Goal: Information Seeking & Learning: Learn about a topic

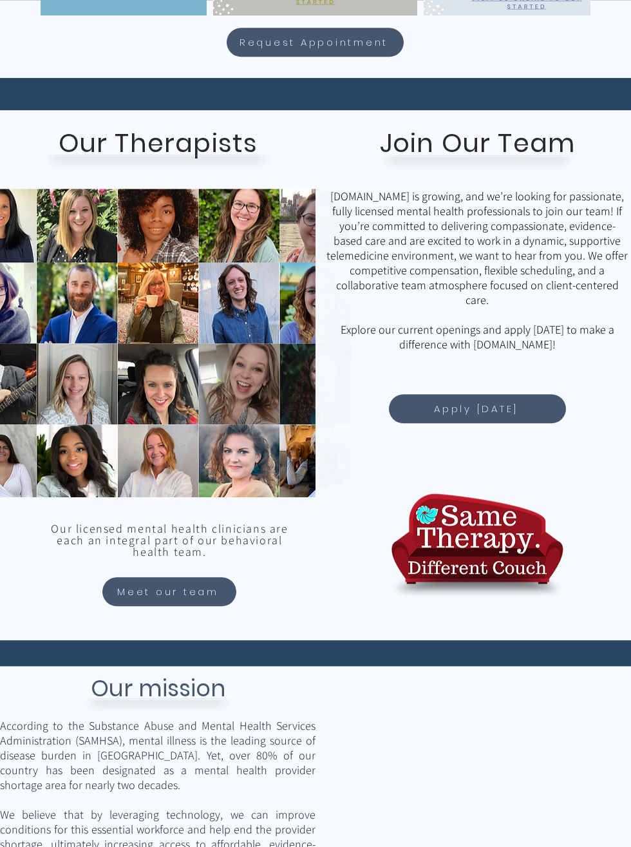
scroll to position [897, 0]
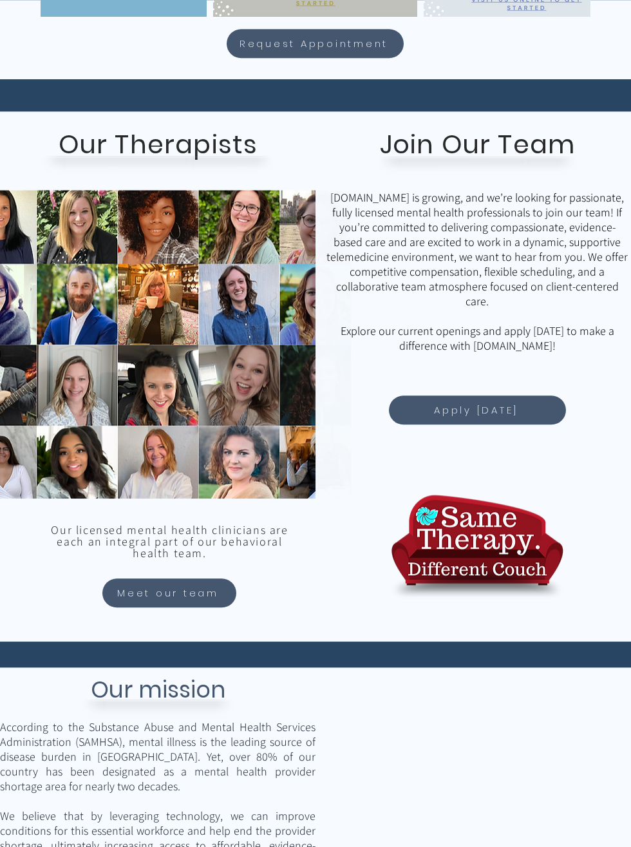
click at [149, 590] on span "Meet our team" at bounding box center [168, 592] width 102 height 15
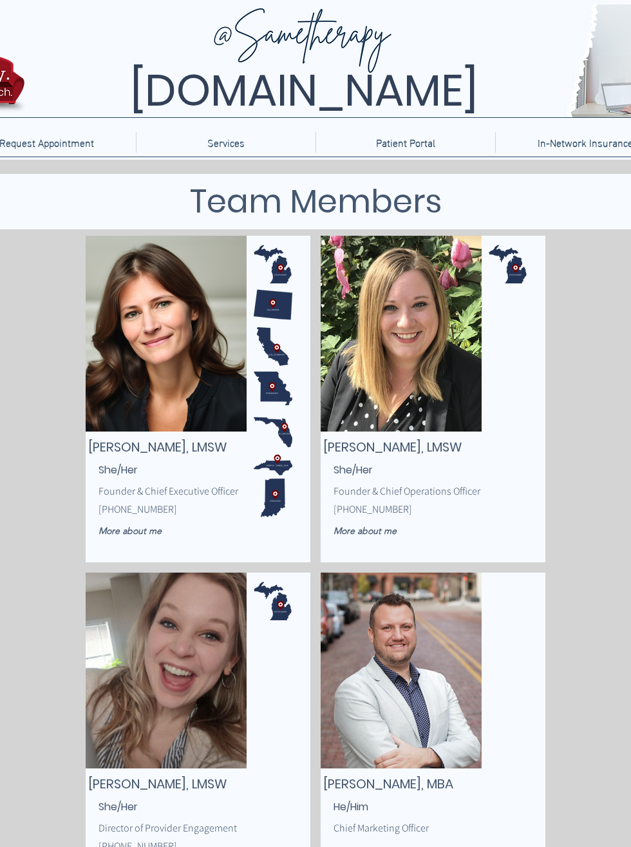
click at [131, 530] on span "More about me" at bounding box center [130, 531] width 63 height 12
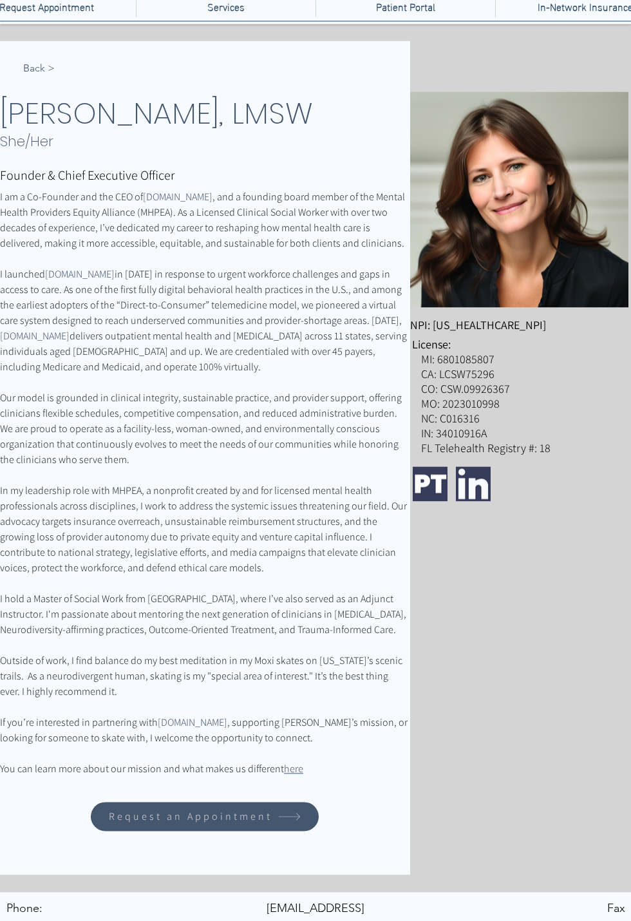
scroll to position [138, 0]
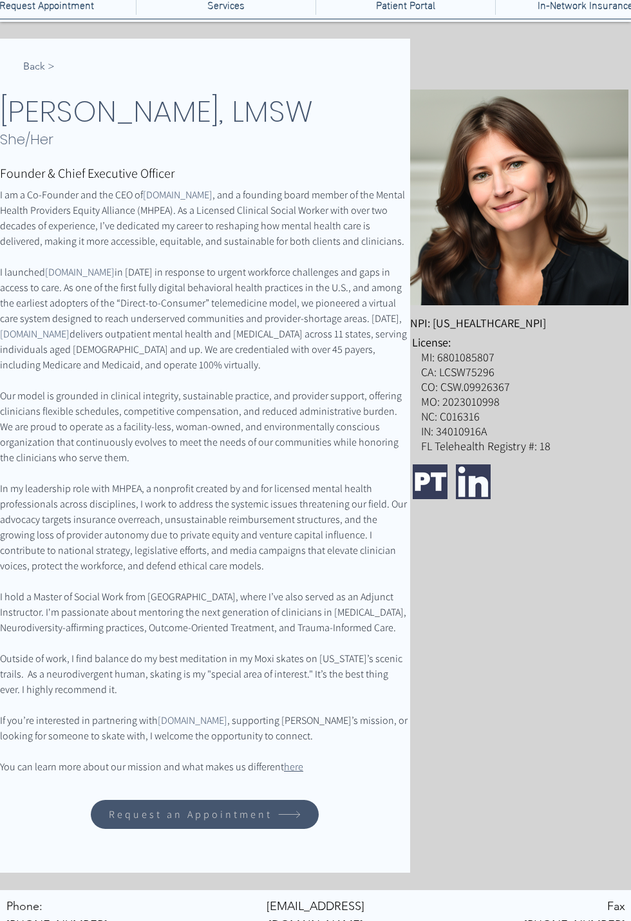
click at [37, 69] on span "< Back" at bounding box center [39, 66] width 32 height 14
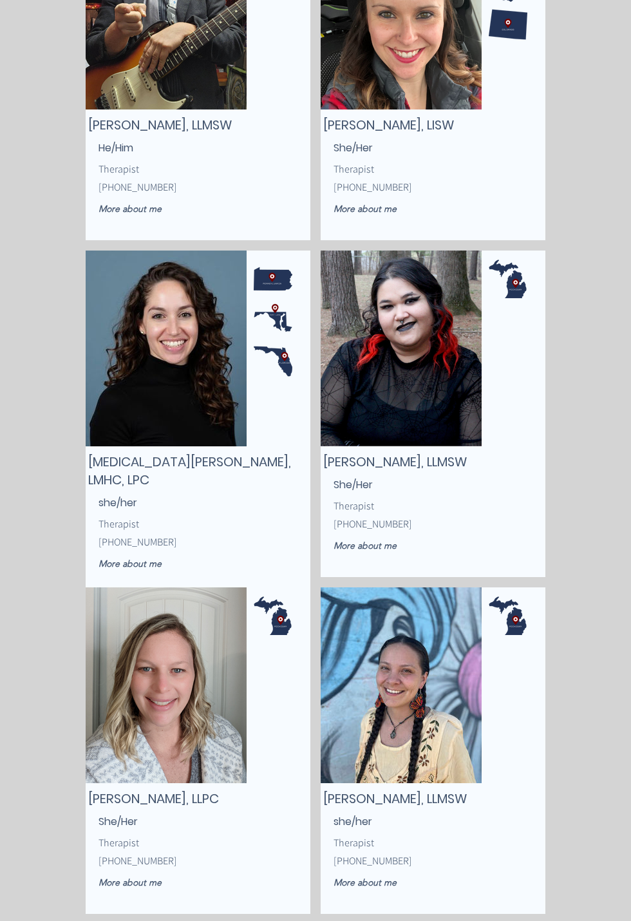
scroll to position [2344, 0]
click at [148, 552] on link "More about me" at bounding box center [148, 563] width 99 height 23
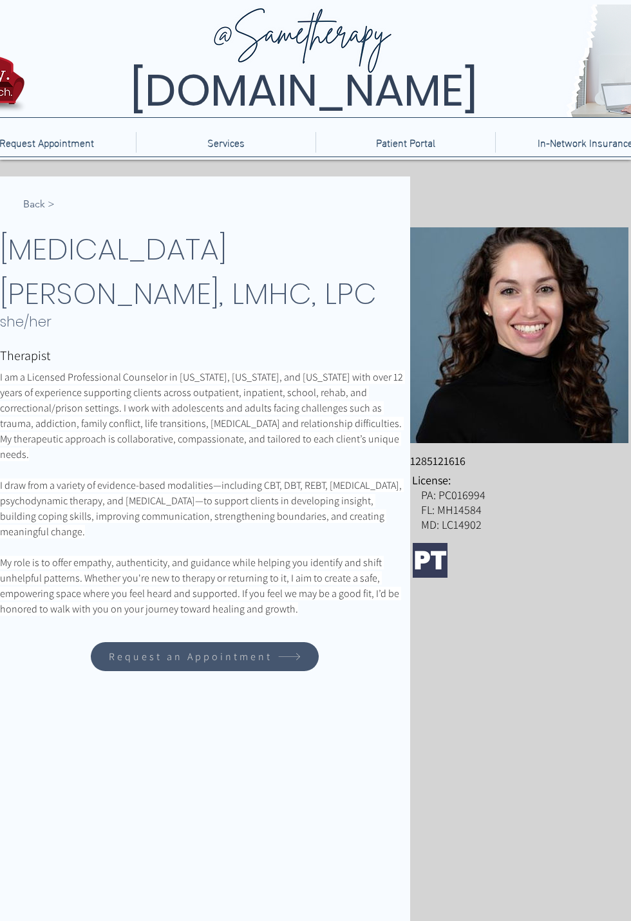
click at [41, 200] on span "< Back" at bounding box center [39, 204] width 32 height 14
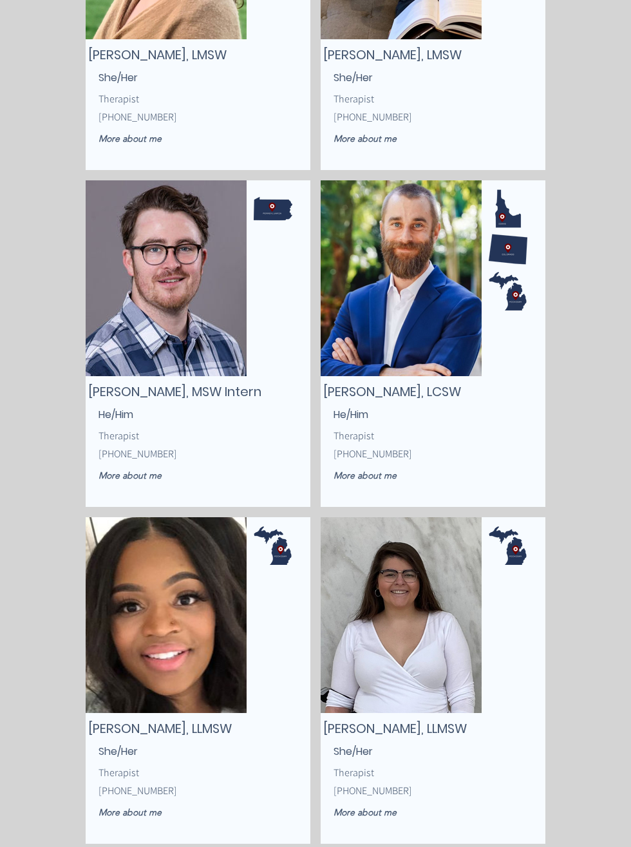
scroll to position [3407, 0]
